Goal: Task Accomplishment & Management: Use online tool/utility

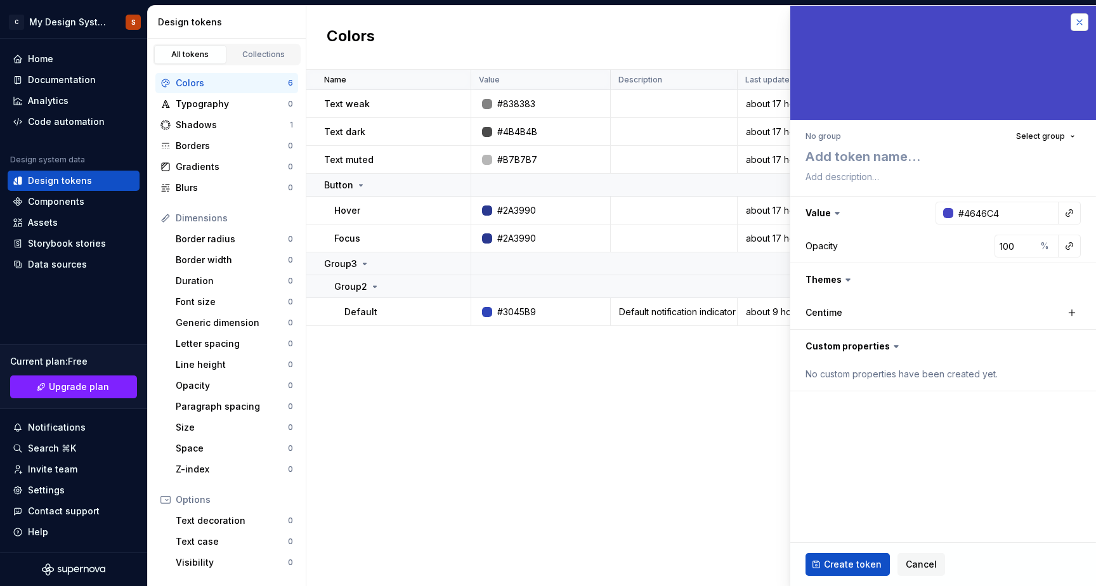
click at [1080, 20] on button "button" at bounding box center [1080, 22] width 18 height 18
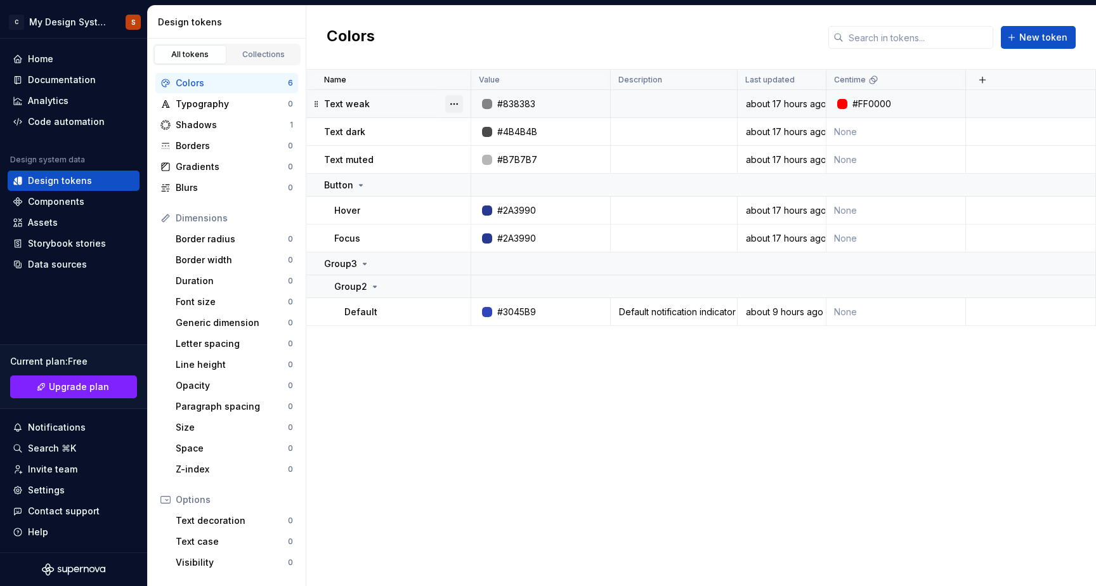
click at [454, 100] on button "button" at bounding box center [454, 104] width 18 height 18
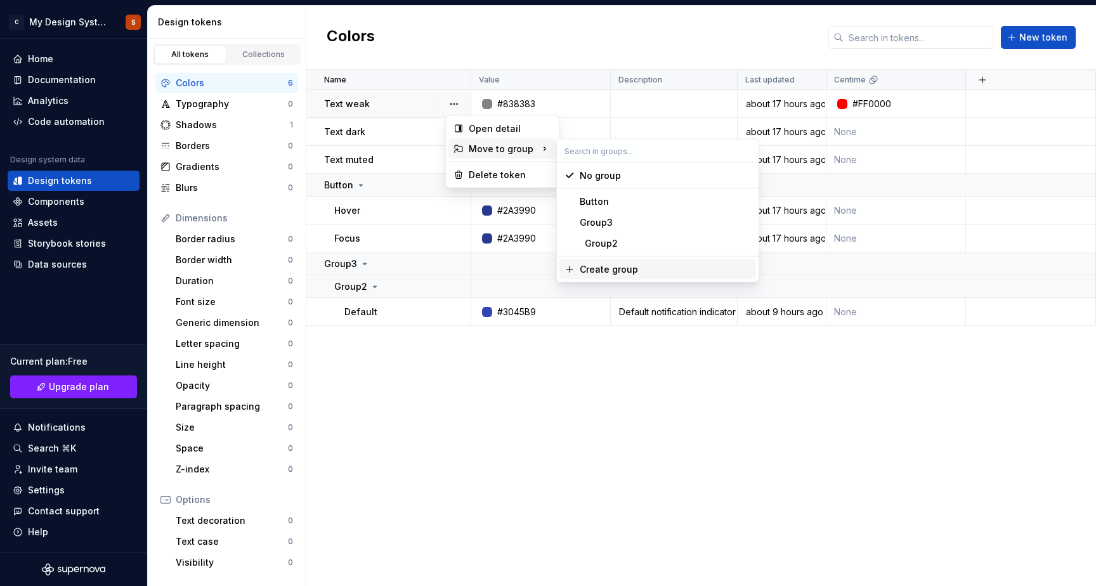
click at [625, 270] on div "Create group" at bounding box center [609, 269] width 58 height 13
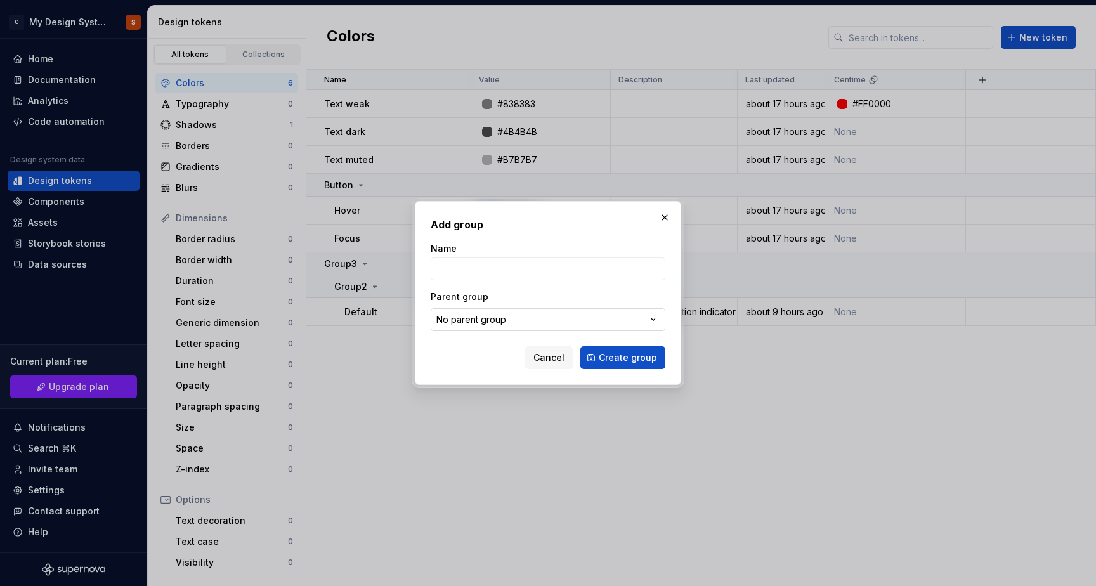
click at [513, 325] on button "No parent group" at bounding box center [548, 319] width 235 height 23
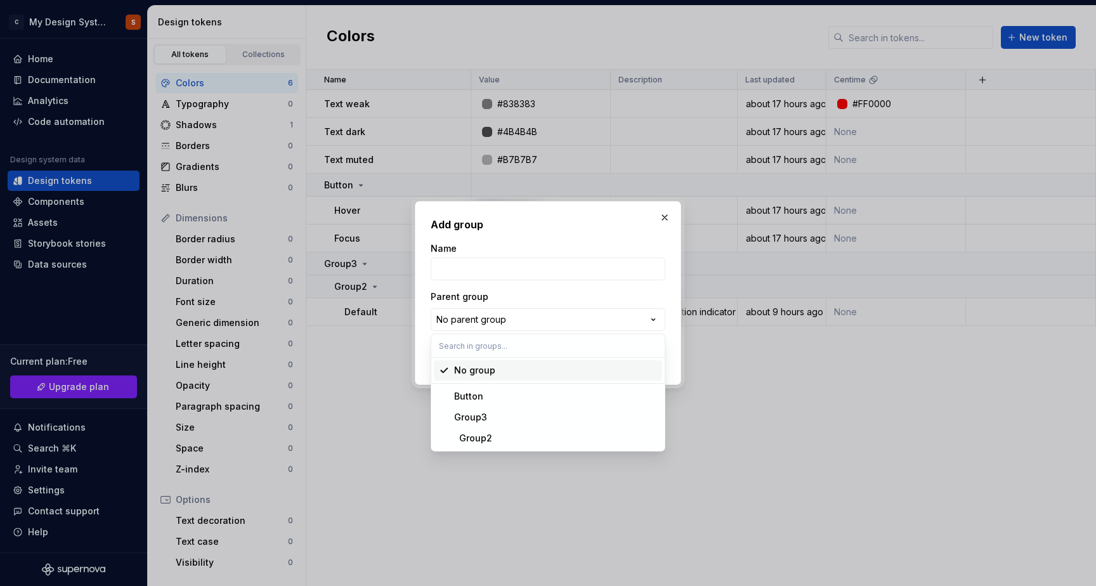
click at [515, 320] on div "Add group Name Parent group No parent group Cancel Create group" at bounding box center [548, 293] width 1096 height 586
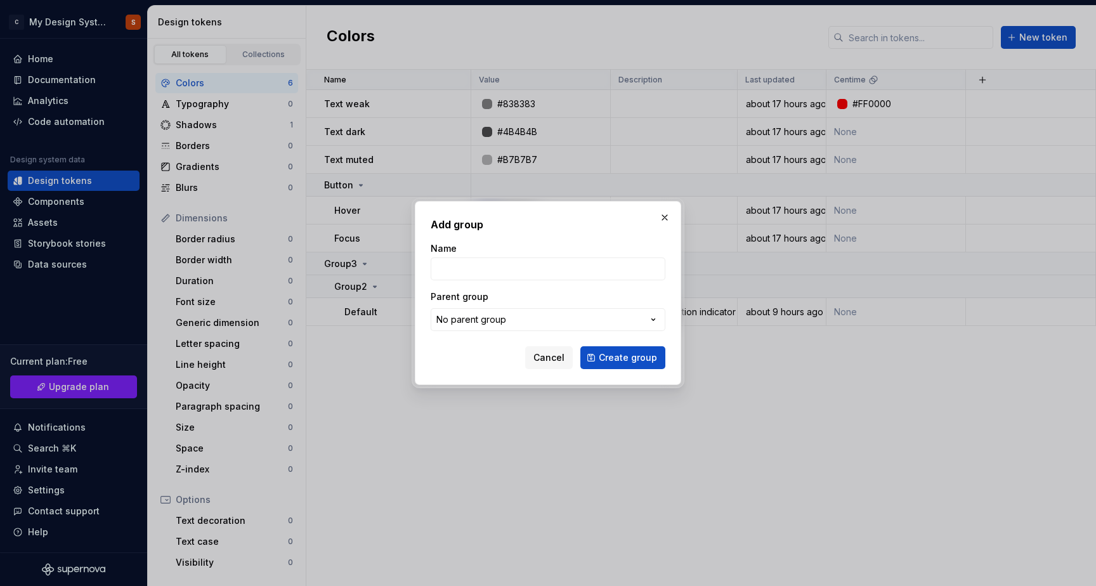
click at [447, 368] on div "Cancel Create group" at bounding box center [548, 357] width 235 height 23
click at [490, 318] on div "No parent group" at bounding box center [471, 319] width 70 height 13
click at [547, 224] on div "Add group Name Parent group No parent group Cancel Create group" at bounding box center [548, 293] width 1096 height 586
click at [665, 223] on button "button" at bounding box center [665, 218] width 18 height 18
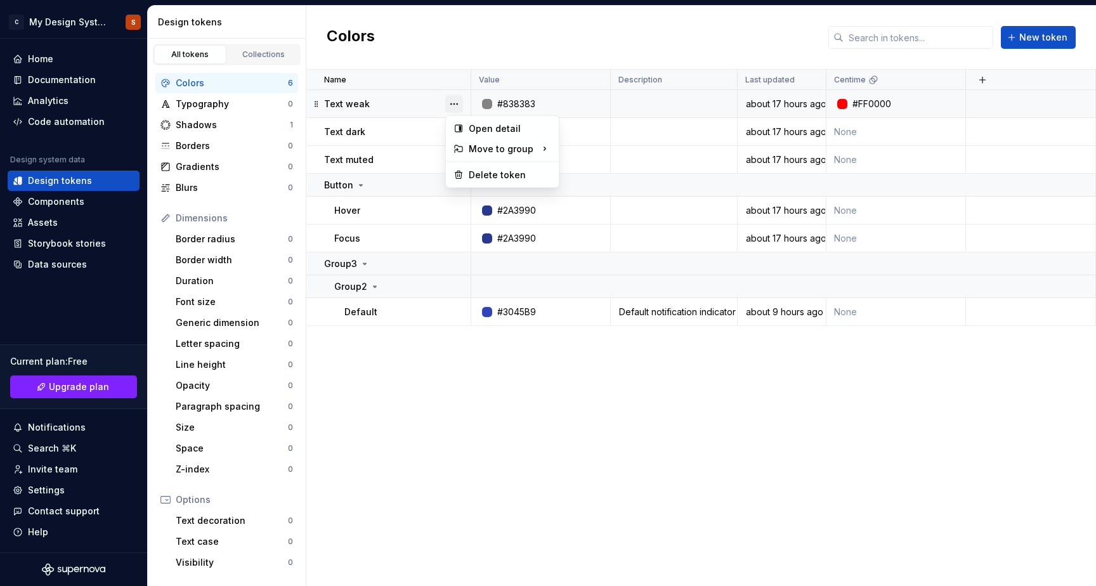
click at [453, 101] on button "button" at bounding box center [454, 104] width 18 height 18
click at [605, 264] on div "Create group" at bounding box center [609, 269] width 58 height 13
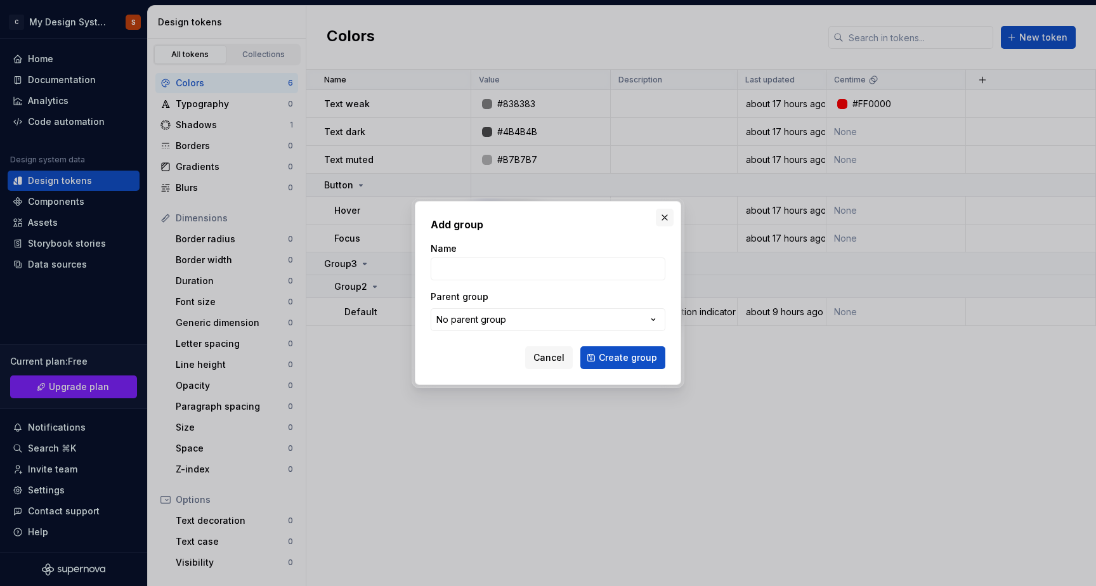
click at [664, 219] on button "button" at bounding box center [665, 218] width 18 height 18
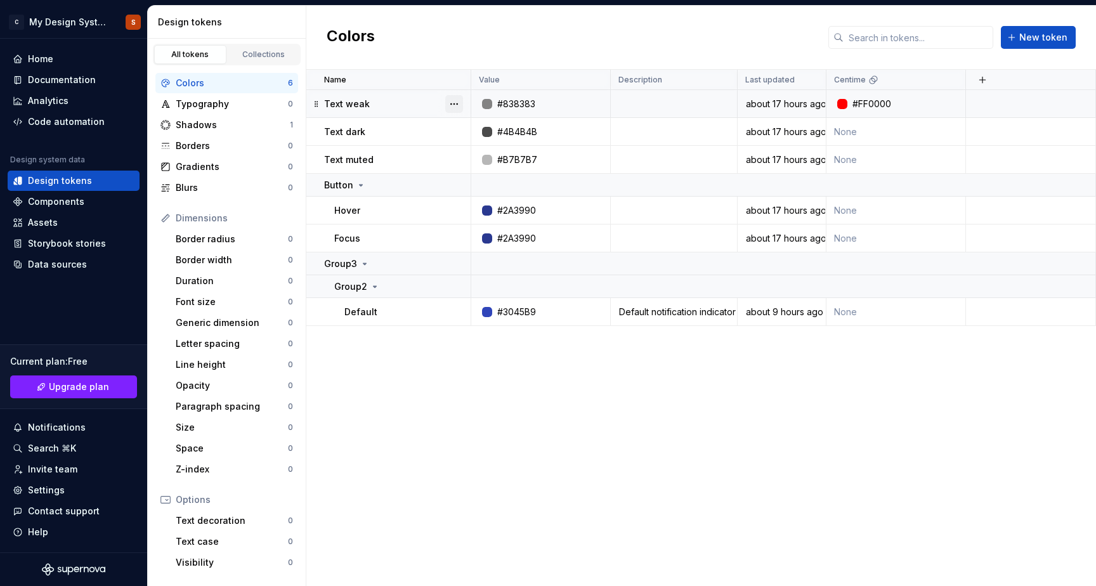
click at [457, 102] on button "button" at bounding box center [454, 104] width 18 height 18
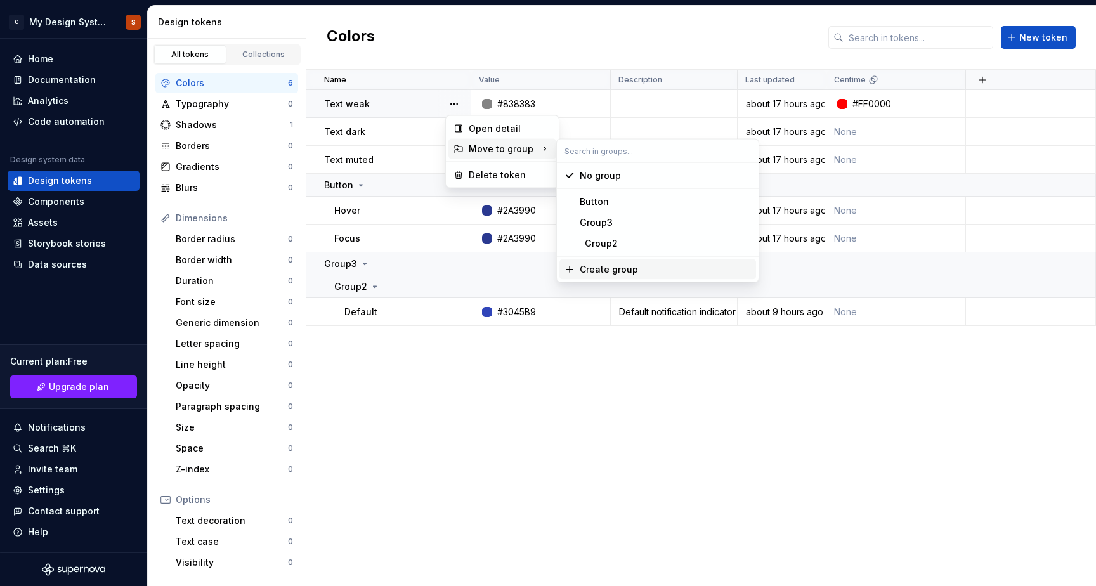
click at [613, 268] on div "Create group" at bounding box center [609, 269] width 58 height 13
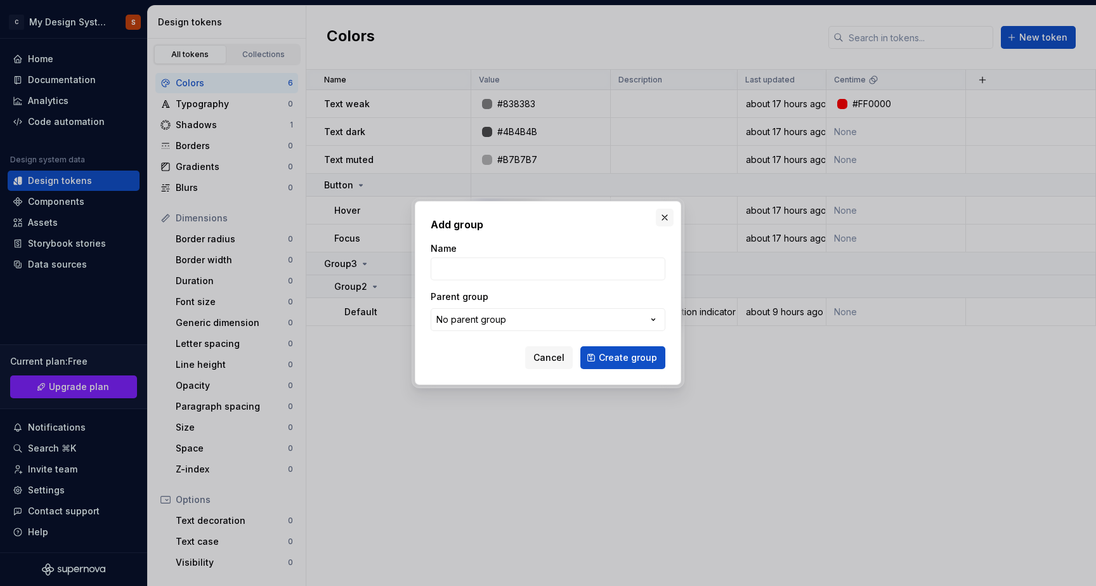
click at [665, 218] on button "button" at bounding box center [665, 218] width 18 height 18
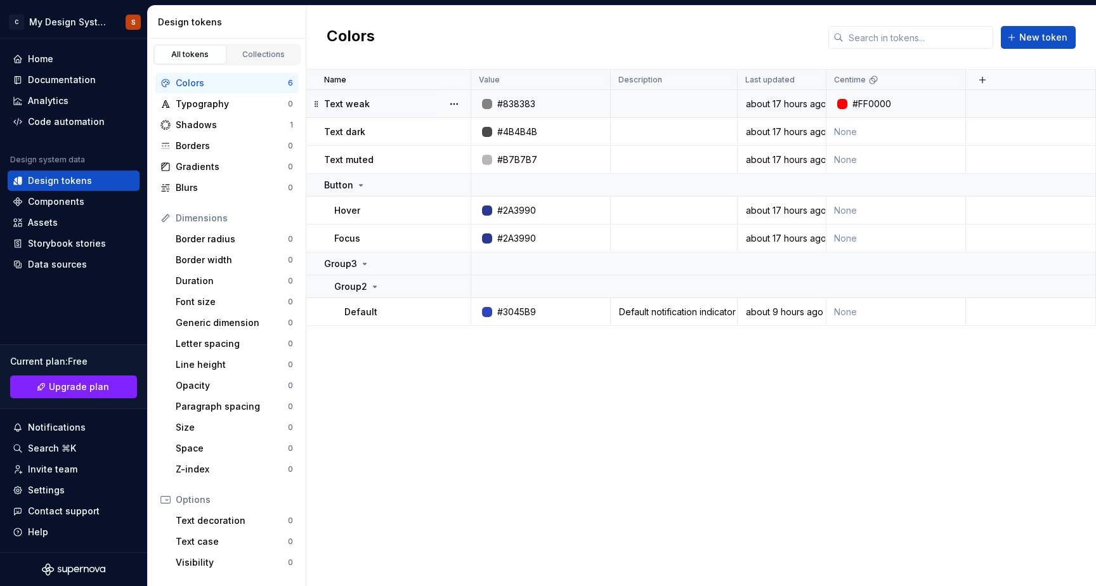
click at [573, 103] on div "#838383" at bounding box center [545, 104] width 130 height 13
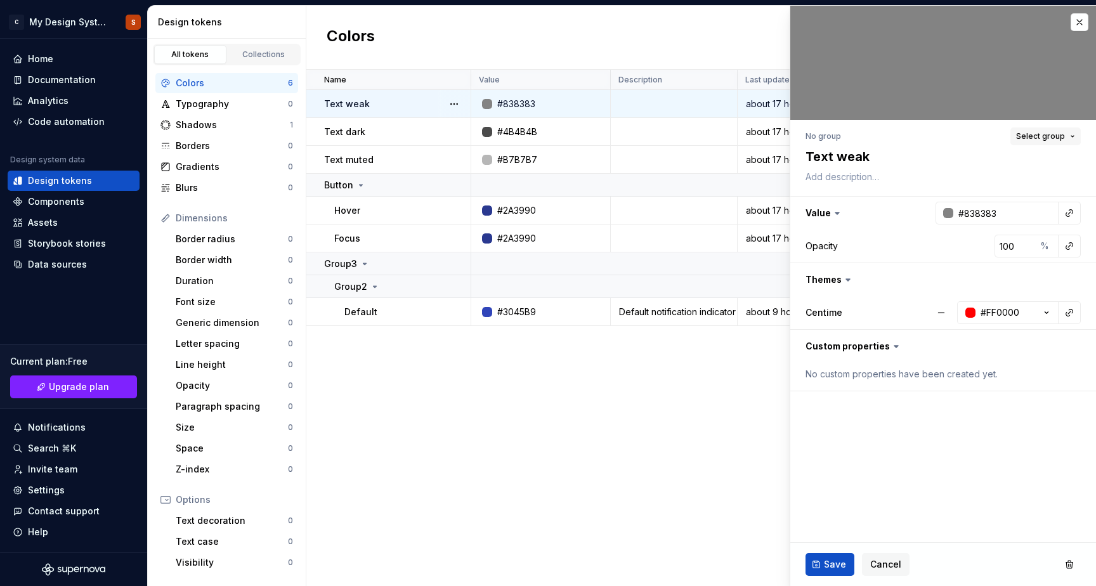
click at [1044, 140] on span "Select group" at bounding box center [1040, 136] width 49 height 10
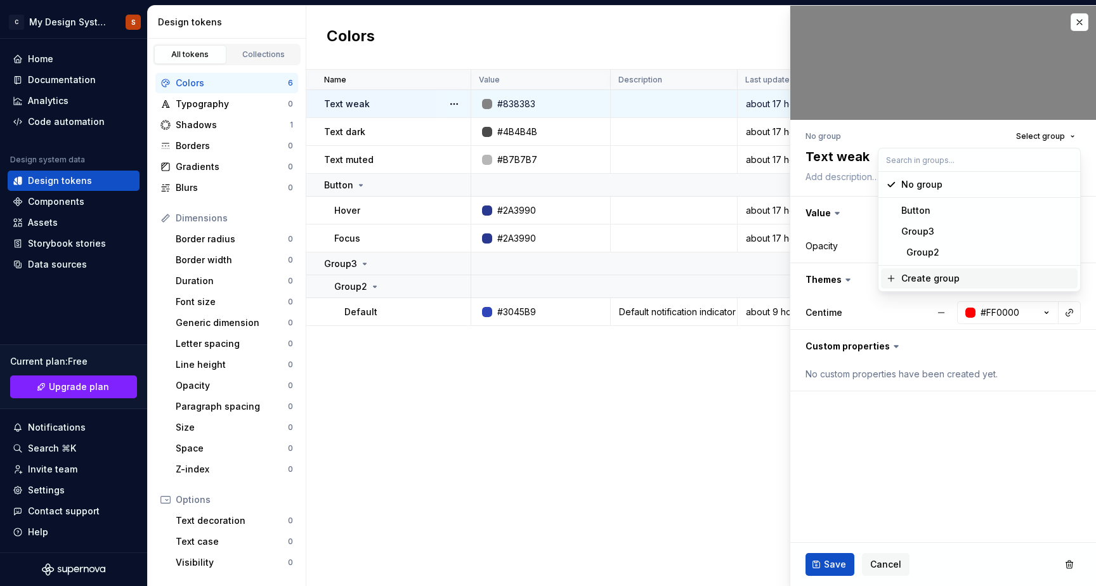
click at [931, 279] on div "Create group" at bounding box center [930, 278] width 58 height 13
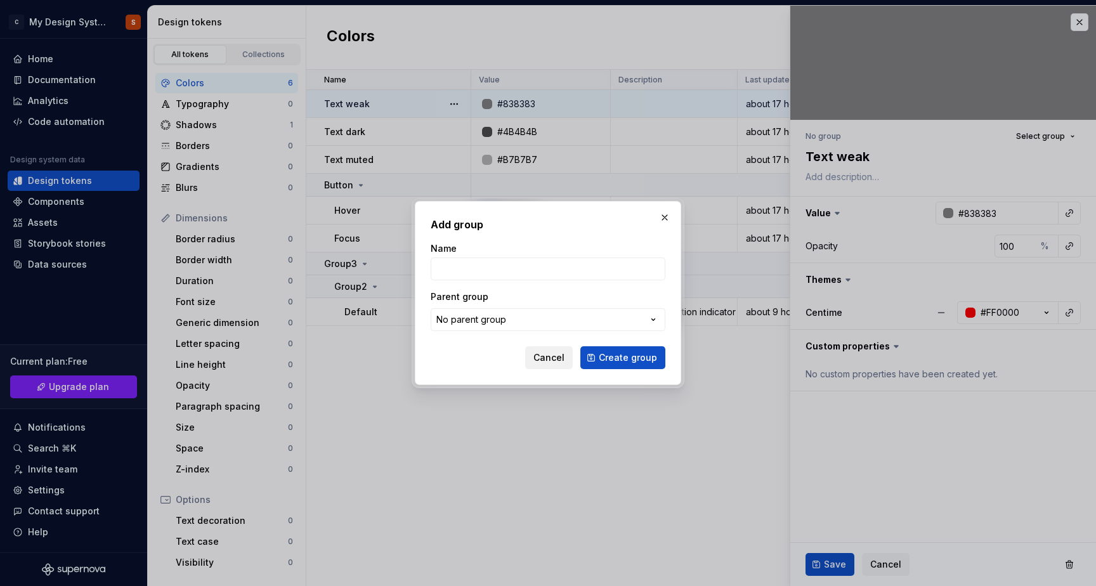
click at [551, 354] on span "Cancel" at bounding box center [548, 357] width 31 height 13
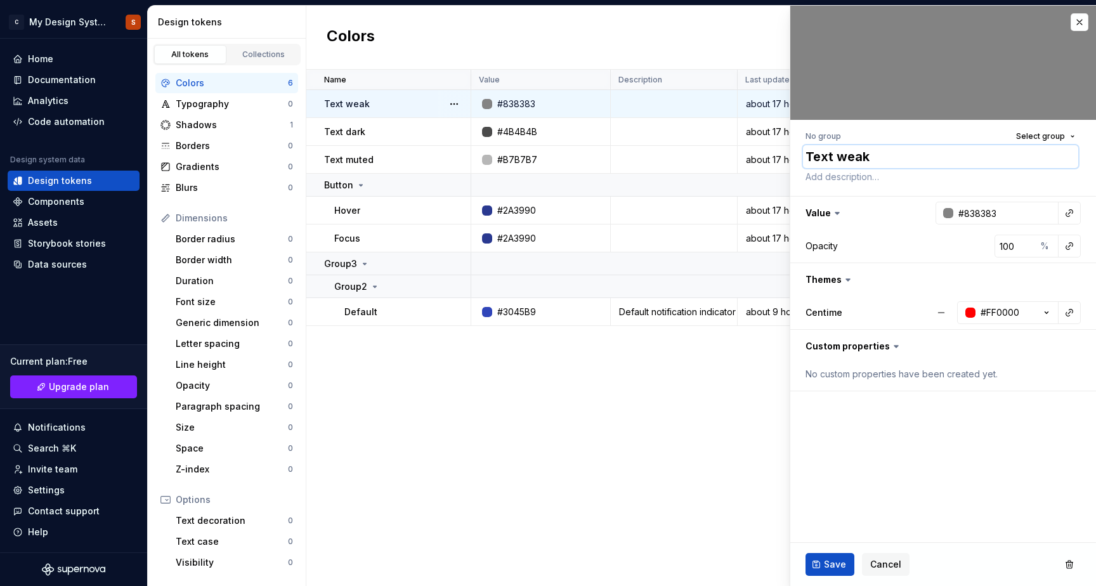
click at [1051, 147] on textarea "Text weak" at bounding box center [940, 156] width 275 height 23
click at [1051, 138] on span "Select group" at bounding box center [1040, 136] width 49 height 10
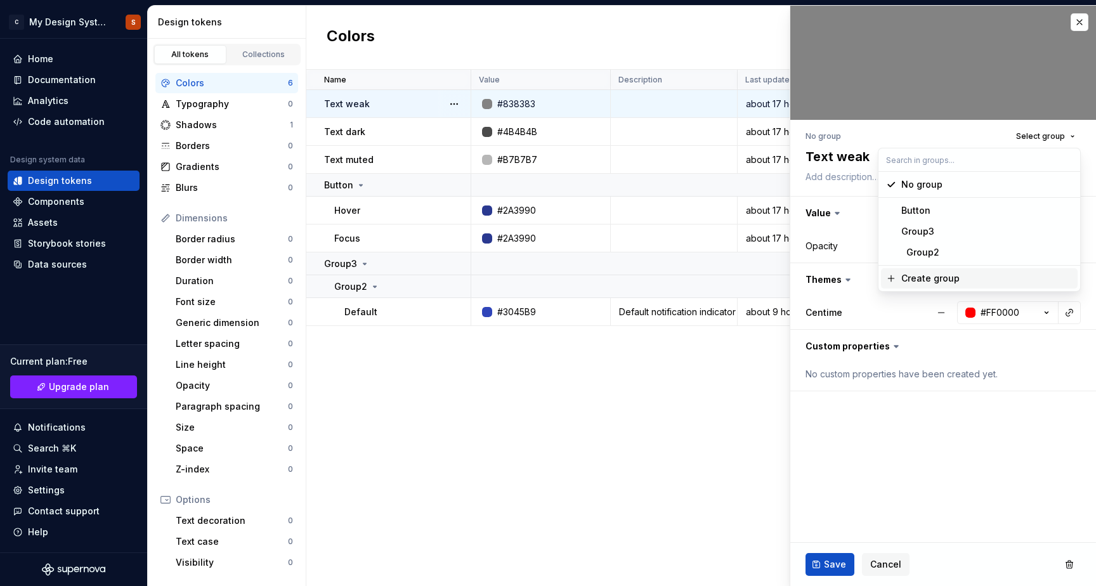
click at [937, 281] on div "Create group" at bounding box center [930, 278] width 58 height 13
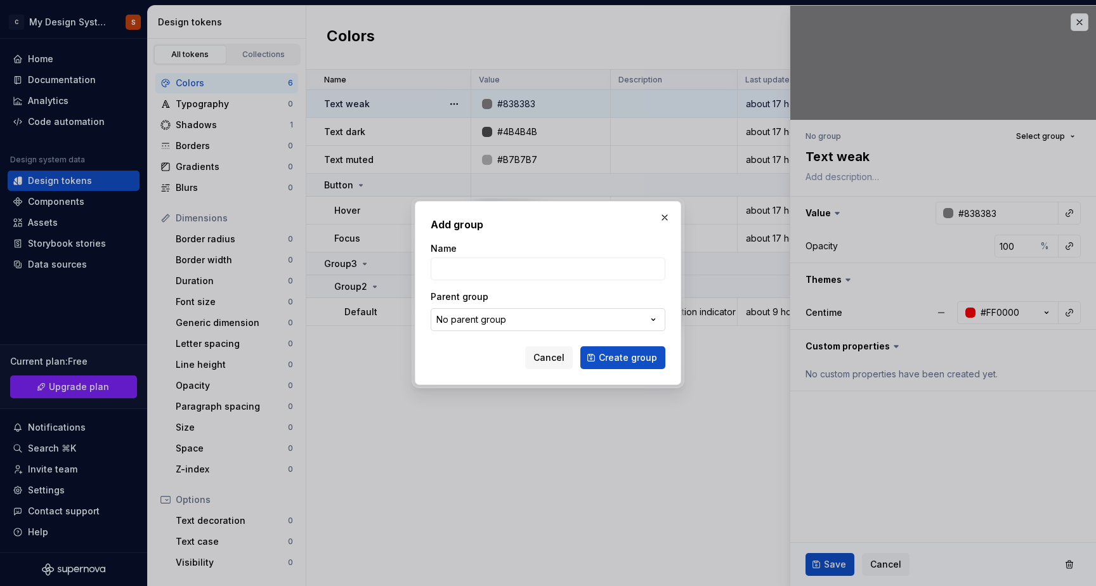
click at [454, 318] on div "No parent group" at bounding box center [471, 319] width 70 height 13
click at [523, 239] on div "Add group Name Parent group No parent group Cancel Create group" at bounding box center [548, 293] width 1096 height 586
click at [664, 219] on button "button" at bounding box center [665, 218] width 18 height 18
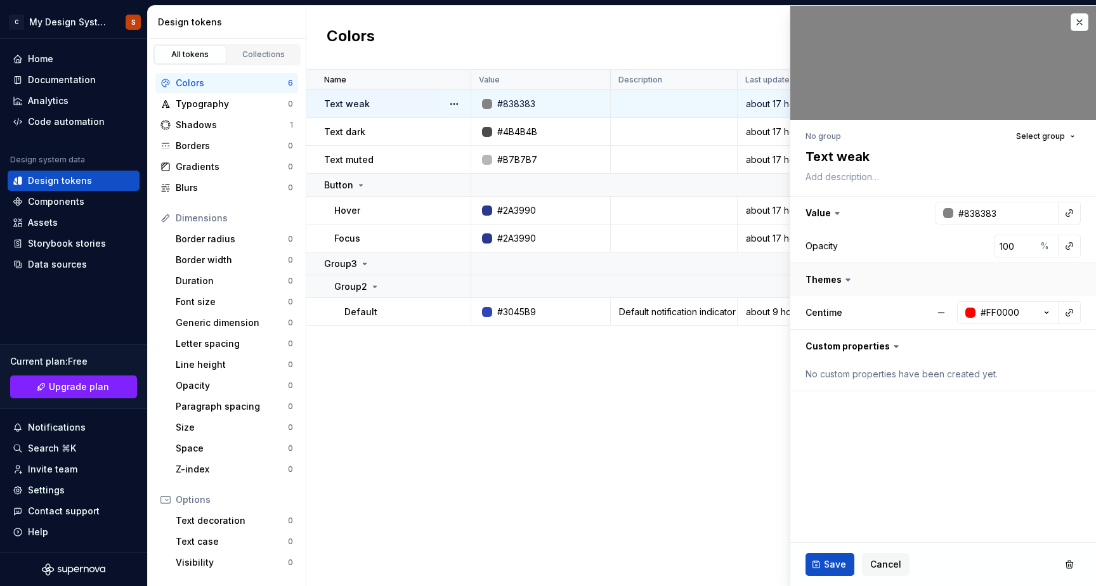
type textarea "*"
